Goal: Information Seeking & Learning: Learn about a topic

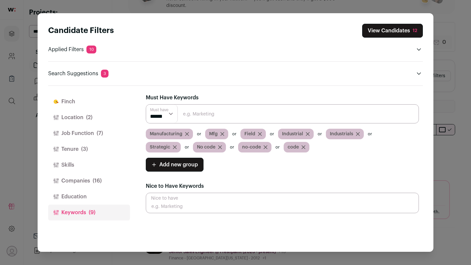
scroll to position [41, 0]
click at [208, 8] on div "Candidate Filters View Candidates 12 Applied Filters 10" at bounding box center [235, 132] width 471 height 265
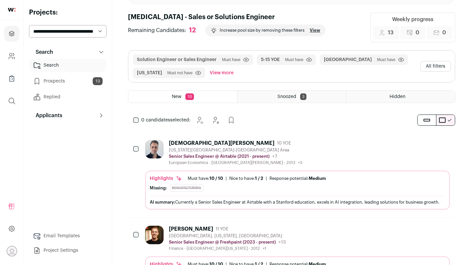
scroll to position [52, 0]
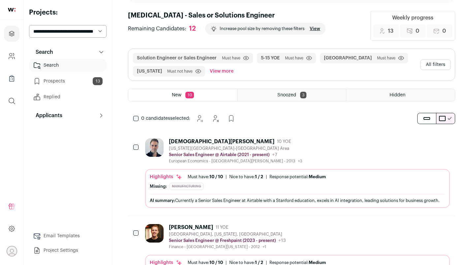
click at [71, 78] on link "Prospects 13" at bounding box center [67, 81] width 77 height 13
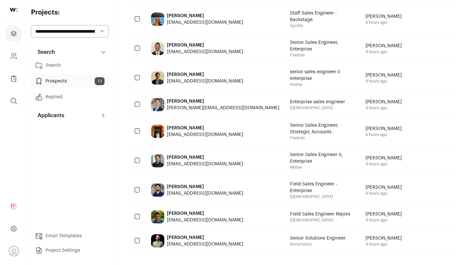
scroll to position [223, 0]
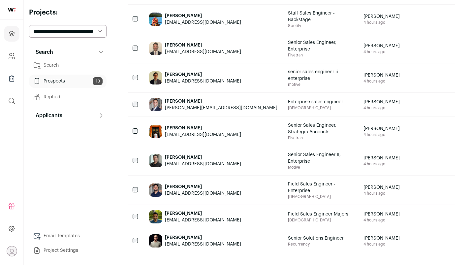
click at [213, 190] on div "[EMAIL_ADDRESS][DOMAIN_NAME]" at bounding box center [203, 193] width 76 height 7
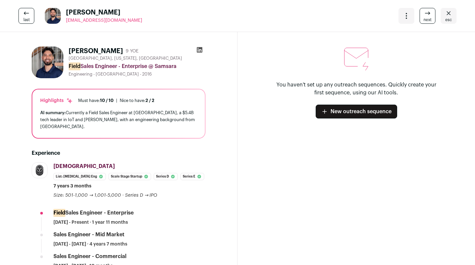
scroll to position [0, 0]
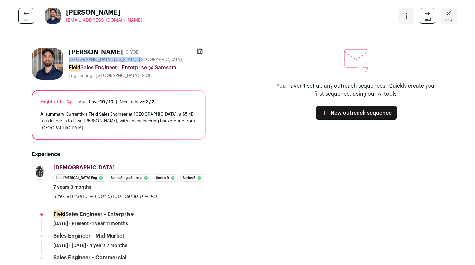
drag, startPoint x: 135, startPoint y: 58, endPoint x: 69, endPoint y: 59, distance: 65.6
click at [69, 59] on div "Chicago, Illinois, United States" at bounding box center [137, 59] width 137 height 5
click at [444, 15] on icon "Close" at bounding box center [448, 13] width 8 height 8
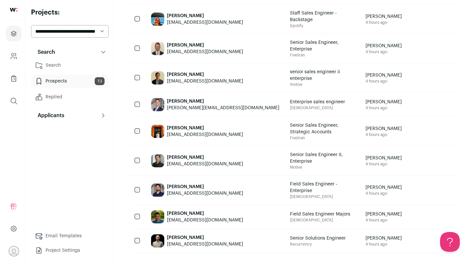
scroll to position [211, 0]
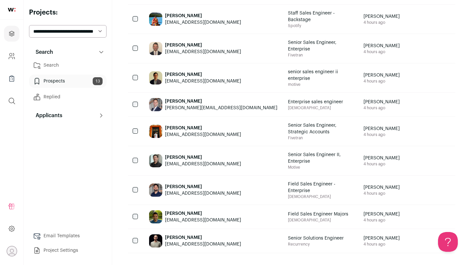
click at [203, 187] on div "[PERSON_NAME]" at bounding box center [203, 186] width 76 height 7
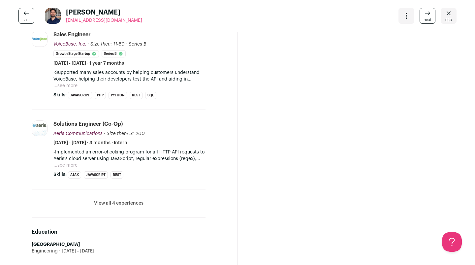
scroll to position [261, 0]
click at [114, 199] on button "View all 4 experiences" at bounding box center [118, 202] width 49 height 7
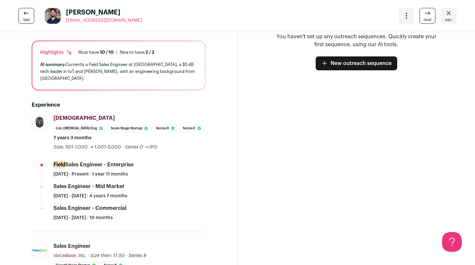
scroll to position [50, 0]
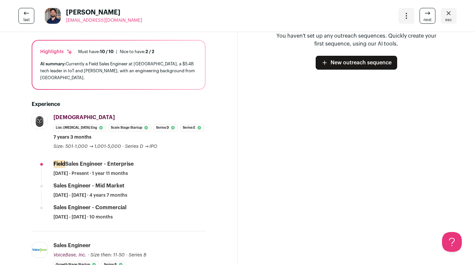
drag, startPoint x: 154, startPoint y: 167, endPoint x: 51, endPoint y: 163, distance: 103.3
click at [51, 163] on li "Samsara samsara.com Add to company list Public / Private Public Company size 1,…" at bounding box center [119, 172] width 174 height 118
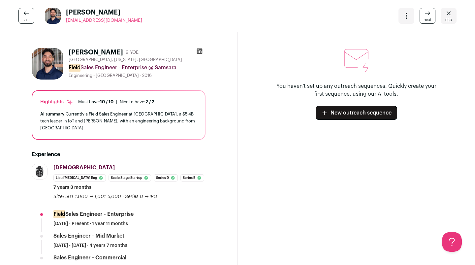
click at [445, 21] on span "esc" at bounding box center [448, 19] width 7 height 5
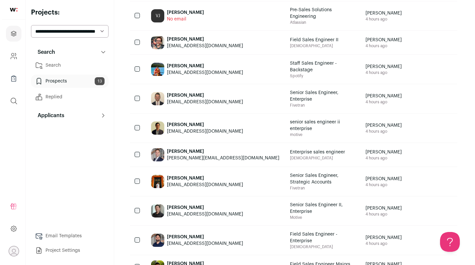
scroll to position [144, 0]
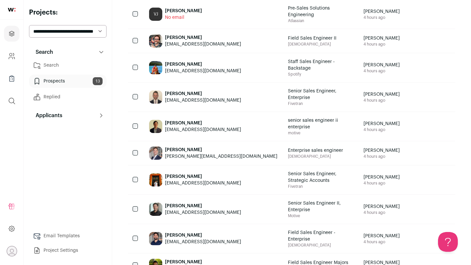
click at [228, 111] on div "Justin Beausoleil beausoleiljustin@gmail.com" at bounding box center [213, 96] width 139 height 29
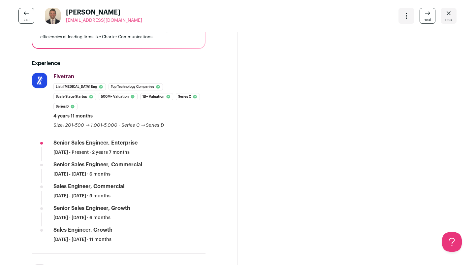
scroll to position [0, 0]
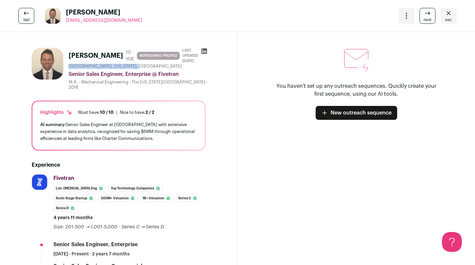
drag, startPoint x: 135, startPoint y: 70, endPoint x: 69, endPoint y: 68, distance: 66.6
click at [69, 68] on div "[GEOGRAPHIC_DATA], [US_STATE], [GEOGRAPHIC_DATA]" at bounding box center [139, 66] width 141 height 5
click at [445, 17] on span "esc" at bounding box center [448, 19] width 7 height 5
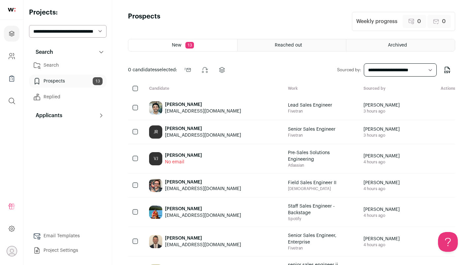
click at [78, 66] on link "Search" at bounding box center [67, 65] width 77 height 13
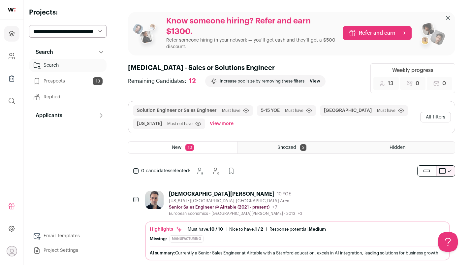
click at [429, 117] on button "All filters" at bounding box center [435, 117] width 31 height 11
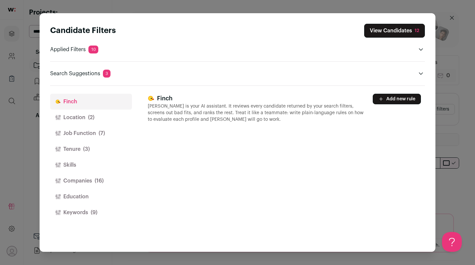
click at [99, 120] on button "Location (2)" at bounding box center [91, 117] width 82 height 16
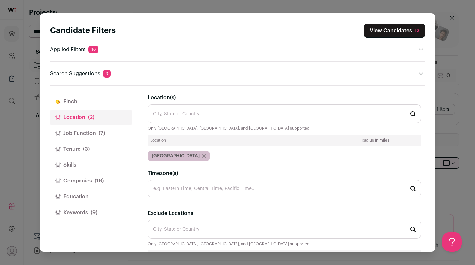
click at [184, 115] on input "Location(s)" at bounding box center [284, 113] width 273 height 19
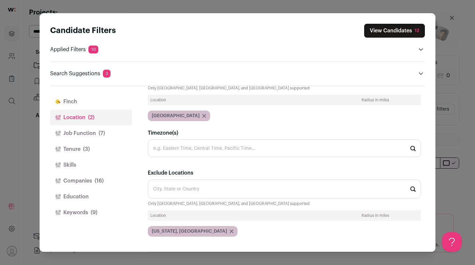
click at [195, 188] on input "Exclude Locations" at bounding box center [284, 188] width 273 height 19
type input "X"
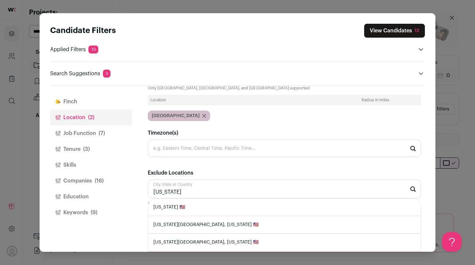
click at [182, 209] on li "Colorado 🇺🇸" at bounding box center [284, 206] width 272 height 17
type input "Colorado 🇺🇸"
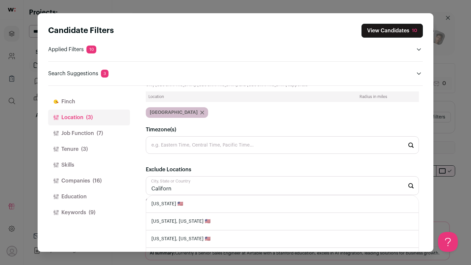
scroll to position [62, 0]
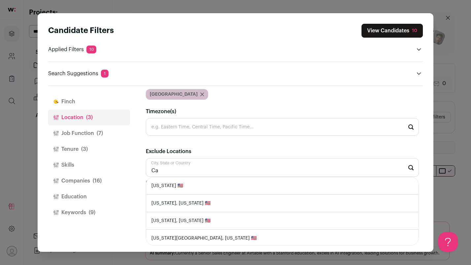
type input "C"
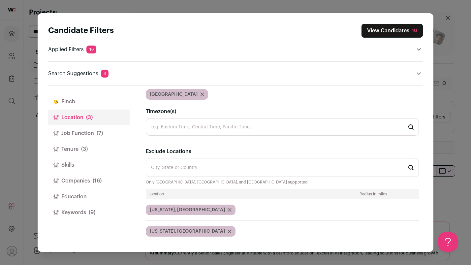
click at [227, 208] on icon "Close modal via background" at bounding box center [229, 210] width 4 height 4
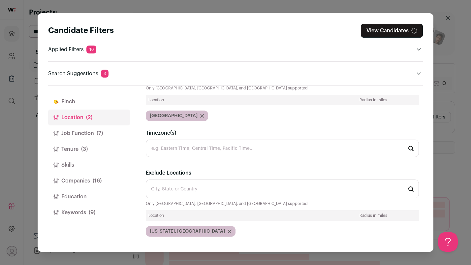
click at [187, 228] on div "Colorado, USA" at bounding box center [191, 231] width 90 height 11
click at [227, 230] on icon "Close modal via background" at bounding box center [229, 231] width 4 height 4
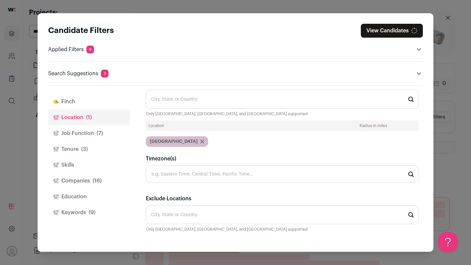
scroll to position [14, 0]
click at [200, 140] on icon "Close modal via background" at bounding box center [202, 142] width 4 height 4
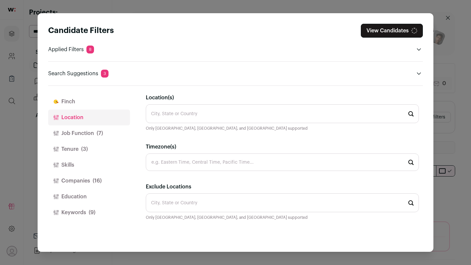
click at [183, 162] on input "Timezone(s)" at bounding box center [282, 161] width 273 height 17
type input "Central Time"
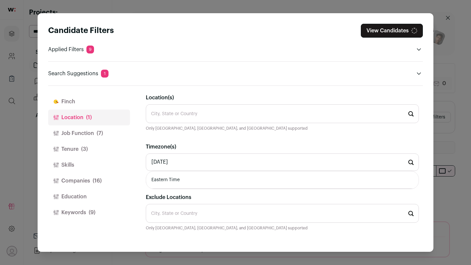
click at [185, 177] on li "Eastern Time" at bounding box center [282, 179] width 272 height 17
type input "Eastern Time"
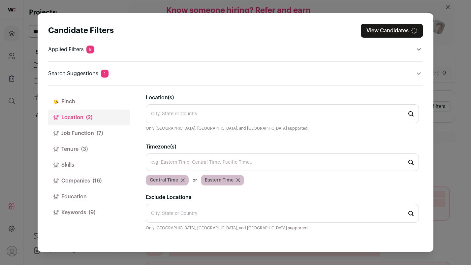
scroll to position [9, 0]
click at [186, 211] on input "Exclude Locations" at bounding box center [282, 213] width 273 height 19
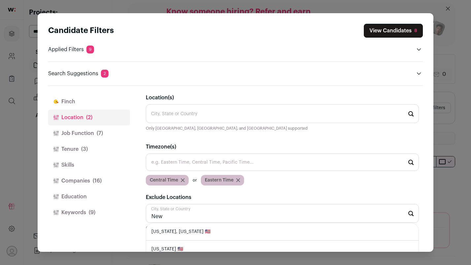
scroll to position [3, 0]
click at [179, 241] on li "New York 🇺🇸" at bounding box center [282, 246] width 272 height 17
type input "New York 🇺🇸"
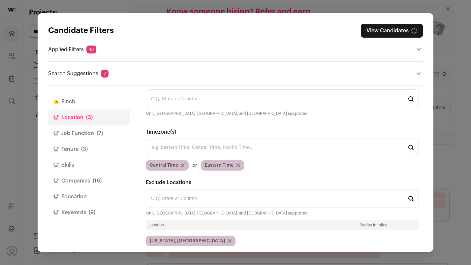
scroll to position [24, 0]
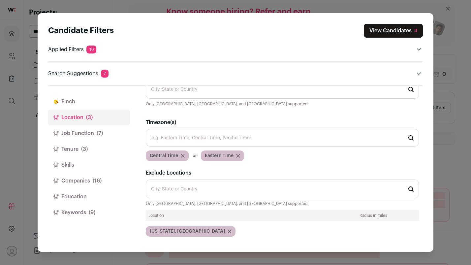
click at [228, 230] on icon "Close modal via background" at bounding box center [229, 230] width 3 height 3
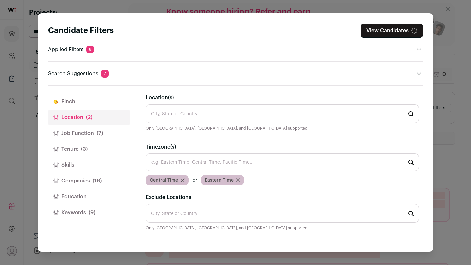
scroll to position [0, 0]
click at [204, 119] on input "Location(s)" at bounding box center [282, 113] width 273 height 19
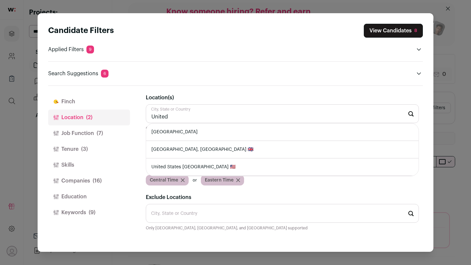
click at [200, 130] on li "United States" at bounding box center [282, 131] width 272 height 17
type input "United States"
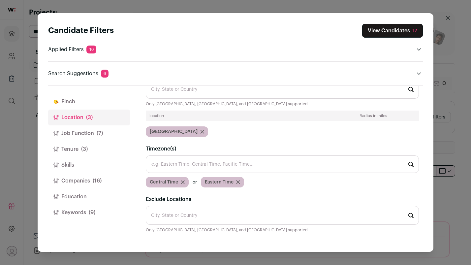
click at [389, 36] on button "View Candidates 17" at bounding box center [392, 31] width 61 height 14
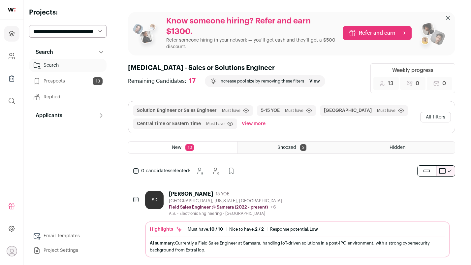
click at [79, 77] on link "Prospects 13" at bounding box center [67, 81] width 77 height 13
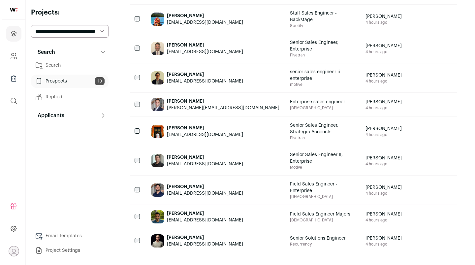
scroll to position [193, 0]
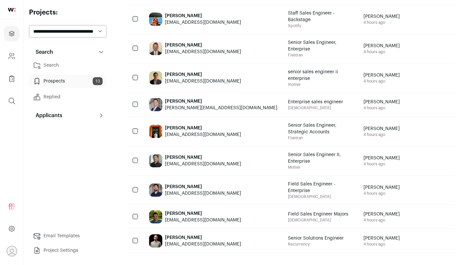
click at [209, 84] on div "[EMAIL_ADDRESS][DOMAIN_NAME]" at bounding box center [203, 81] width 76 height 7
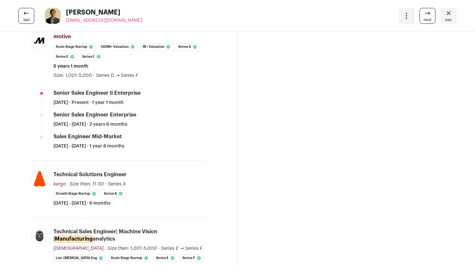
scroll to position [130, 0]
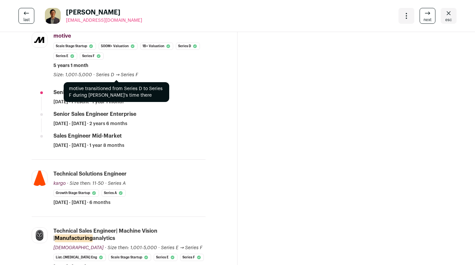
drag, startPoint x: 140, startPoint y: 100, endPoint x: 96, endPoint y: 97, distance: 44.3
click at [96, 78] on div "motive motive gomotive.com Add to company list Public / Private Private Valuati…" at bounding box center [129, 55] width 152 height 46
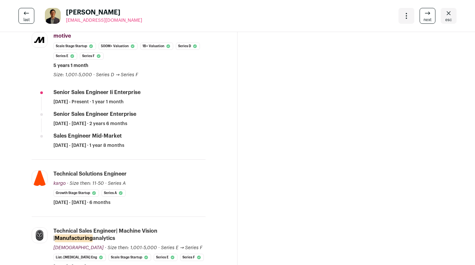
click at [159, 107] on li "motive gomotive.com Add to company list Public / Private Private Valuation $2.8…" at bounding box center [119, 96] width 174 height 128
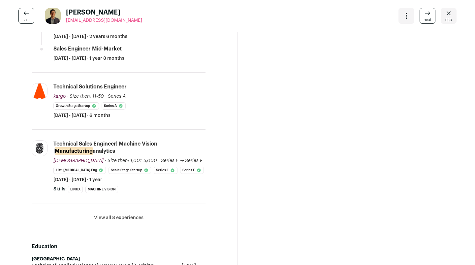
scroll to position [225, 0]
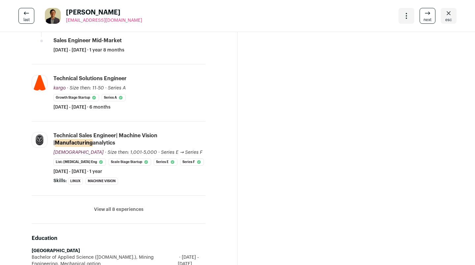
drag, startPoint x: 122, startPoint y: 158, endPoint x: 134, endPoint y: 164, distance: 14.2
click at [134, 146] on div "technical sales engineer| machine vision | manufacturing analytics" at bounding box center [129, 139] width 152 height 15
click at [114, 121] on li "kargo mykargo.com Add to company list Public / Private Private Valuation Unknow…" at bounding box center [119, 92] width 174 height 57
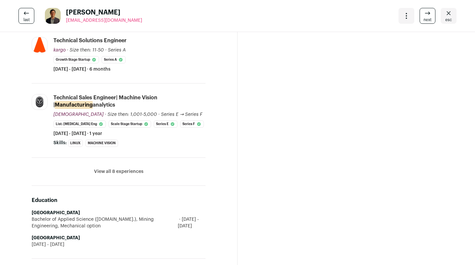
scroll to position [264, 0]
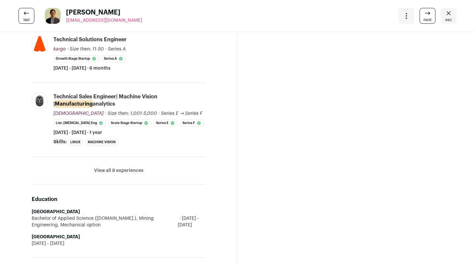
click at [114, 174] on button "View all 8 experiences" at bounding box center [118, 170] width 49 height 7
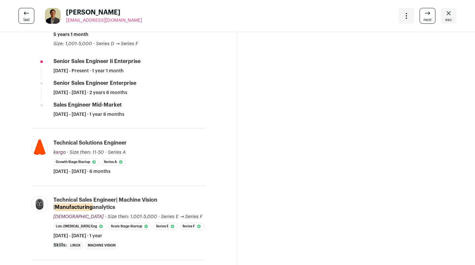
scroll to position [0, 0]
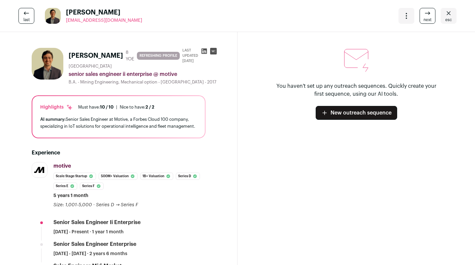
drag, startPoint x: 120, startPoint y: 79, endPoint x: 64, endPoint y: 79, distance: 55.4
click at [64, 79] on div "Julien Sullivan-trudel 8 YOE REFRESHING PROFILE Last updated 7/18/2025 San Fran…" at bounding box center [119, 66] width 174 height 37
click at [104, 69] on span "San Francisco Bay Area" at bounding box center [90, 66] width 43 height 5
drag, startPoint x: 119, startPoint y: 78, endPoint x: 72, endPoint y: 79, distance: 46.8
click at [72, 69] on div "San Francisco Bay Area" at bounding box center [144, 66] width 151 height 5
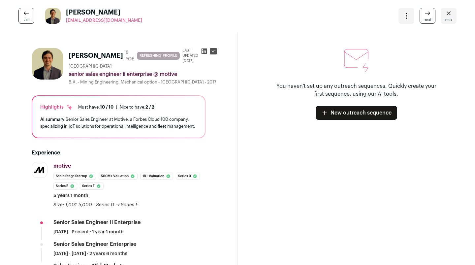
click at [446, 18] on span "esc" at bounding box center [448, 19] width 7 height 5
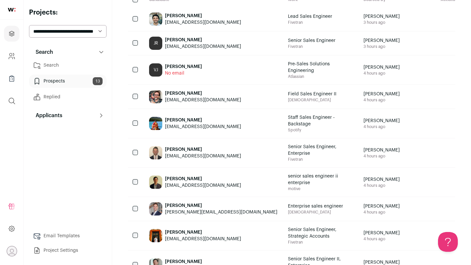
scroll to position [90, 0]
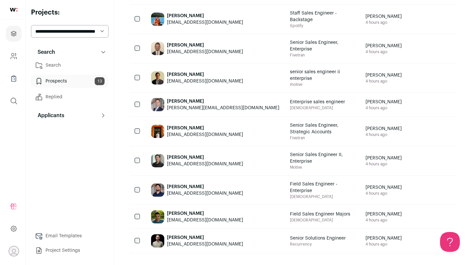
scroll to position [223, 0]
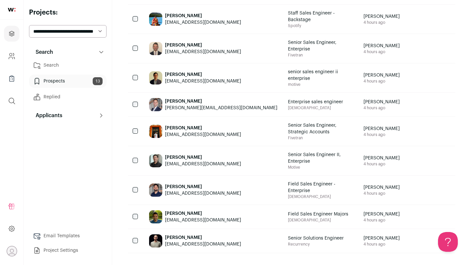
click at [288, 135] on span "Fivetran" at bounding box center [320, 137] width 65 height 5
click at [288, 122] on span "Senior Sales Engineer, Strategic Accounts" at bounding box center [320, 128] width 65 height 13
click at [187, 125] on div "[PERSON_NAME]" at bounding box center [203, 128] width 76 height 7
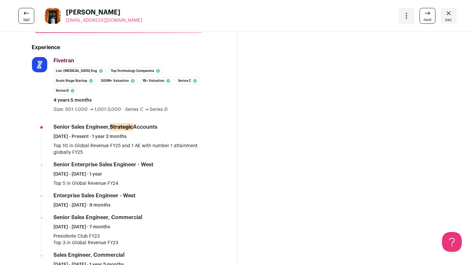
scroll to position [0, 0]
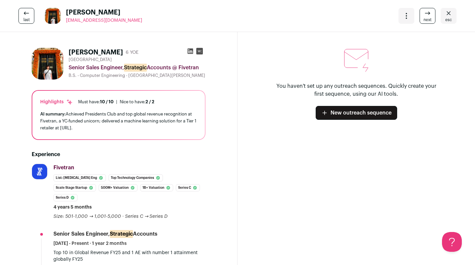
click at [445, 18] on span "esc" at bounding box center [448, 19] width 7 height 5
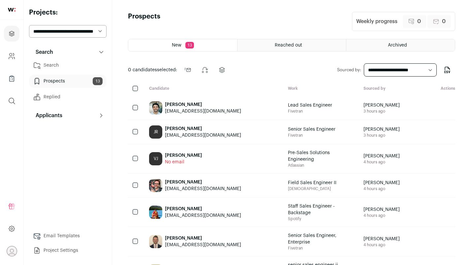
click at [445, 18] on div "0" at bounding box center [438, 21] width 23 height 13
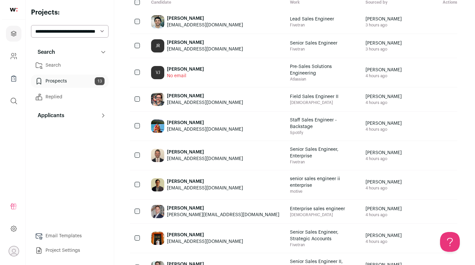
scroll to position [66, 0]
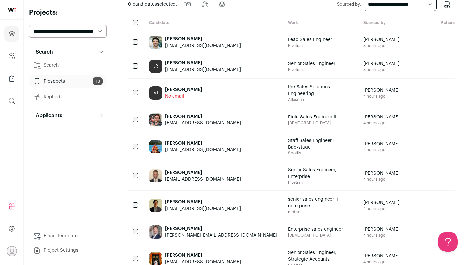
click at [294, 102] on span "Atlassian" at bounding box center [320, 99] width 65 height 5
click at [288, 97] on span "Pre-Sales Solutions Engineering" at bounding box center [320, 90] width 65 height 13
click at [179, 93] on div "[PERSON_NAME]" at bounding box center [183, 89] width 37 height 7
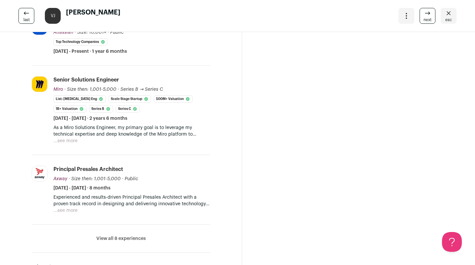
scroll to position [185, 0]
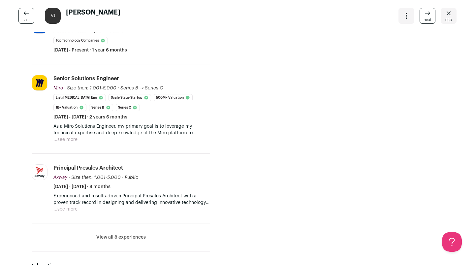
click at [64, 140] on button "...see more" at bounding box center [65, 139] width 24 height 7
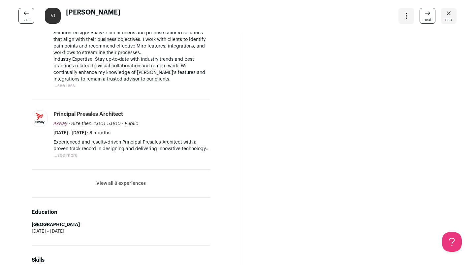
scroll to position [351, 0]
click at [119, 185] on button "View all 8 experiences" at bounding box center [120, 183] width 49 height 7
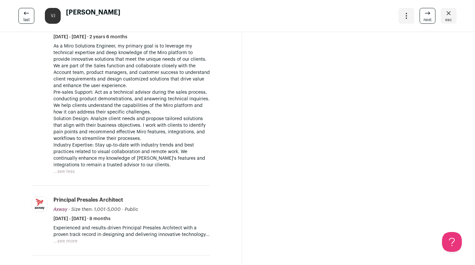
scroll to position [0, 0]
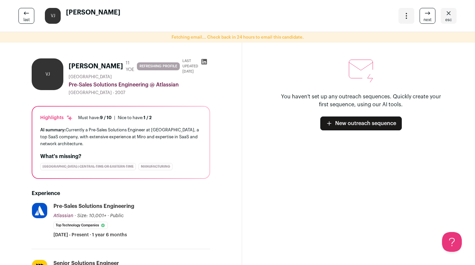
click at [444, 13] on icon "Close" at bounding box center [448, 13] width 8 height 8
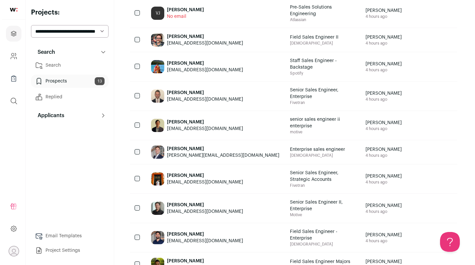
scroll to position [145, 0]
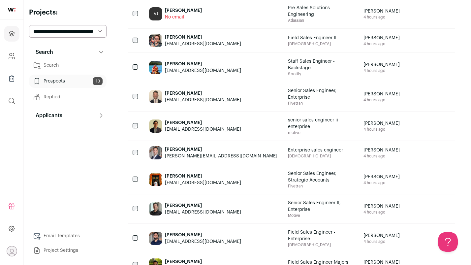
click at [300, 76] on span "Spotify" at bounding box center [320, 73] width 65 height 5
click at [290, 71] on span "Staff Sales Engineer - Backstage" at bounding box center [320, 64] width 65 height 13
click at [292, 71] on span "Staff Sales Engineer - Backstage" at bounding box center [320, 64] width 65 height 13
click at [199, 67] on div "[PERSON_NAME]" at bounding box center [203, 64] width 76 height 7
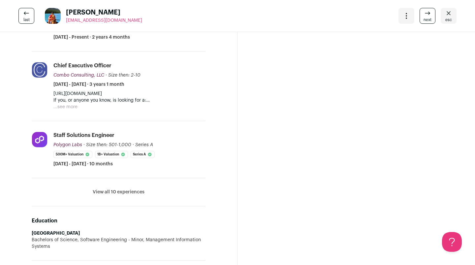
scroll to position [191, 0]
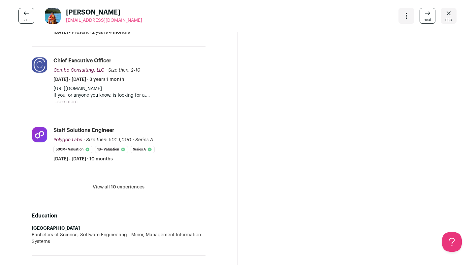
click at [111, 184] on button "View all 10 experiences" at bounding box center [119, 187] width 52 height 7
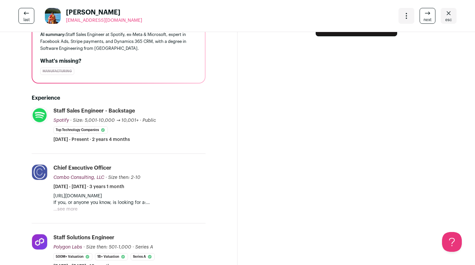
scroll to position [0, 0]
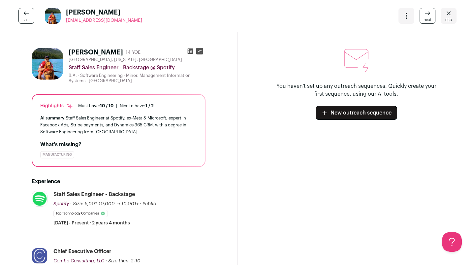
click at [445, 18] on span "esc" at bounding box center [448, 19] width 7 height 5
